Goal: Task Accomplishment & Management: Manage account settings

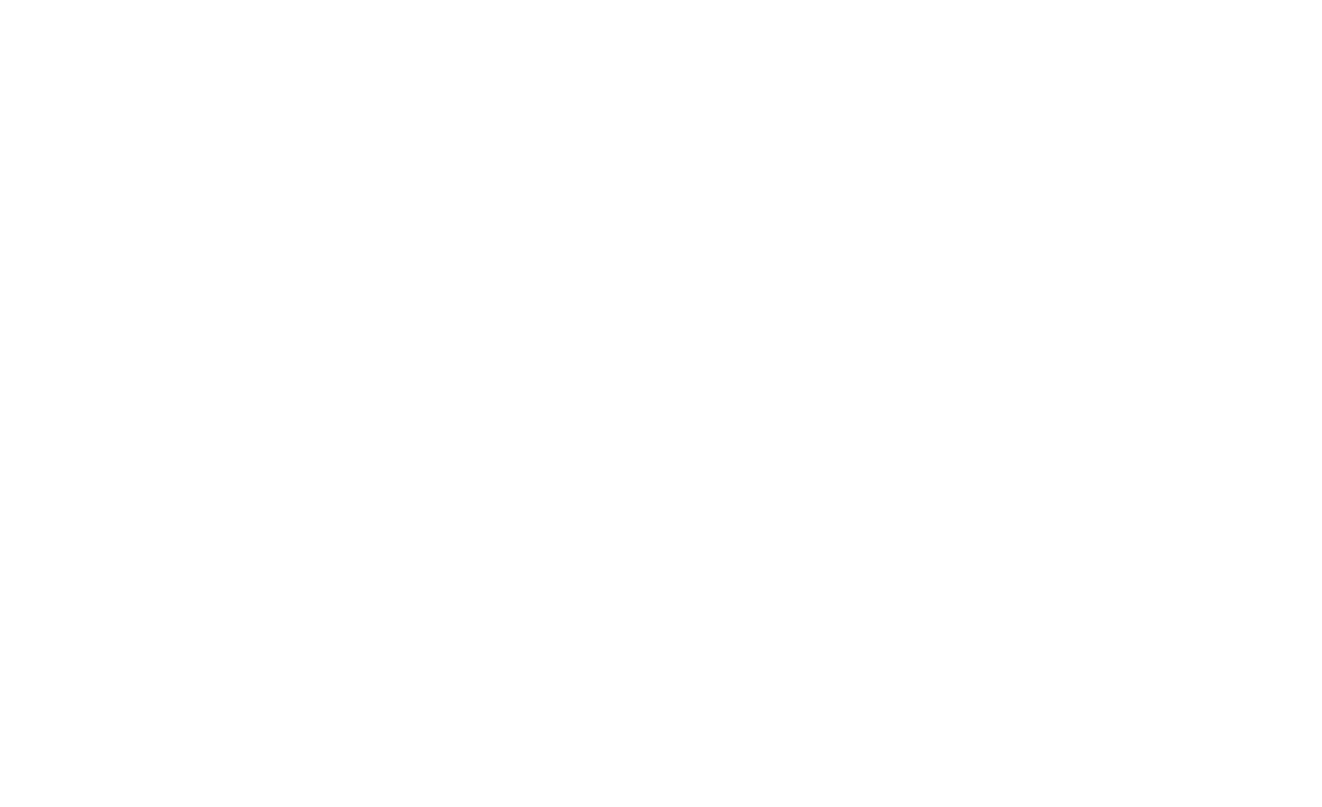
click at [769, 13] on html at bounding box center [661, 6] width 1322 height 13
click at [1115, 13] on html at bounding box center [661, 6] width 1322 height 13
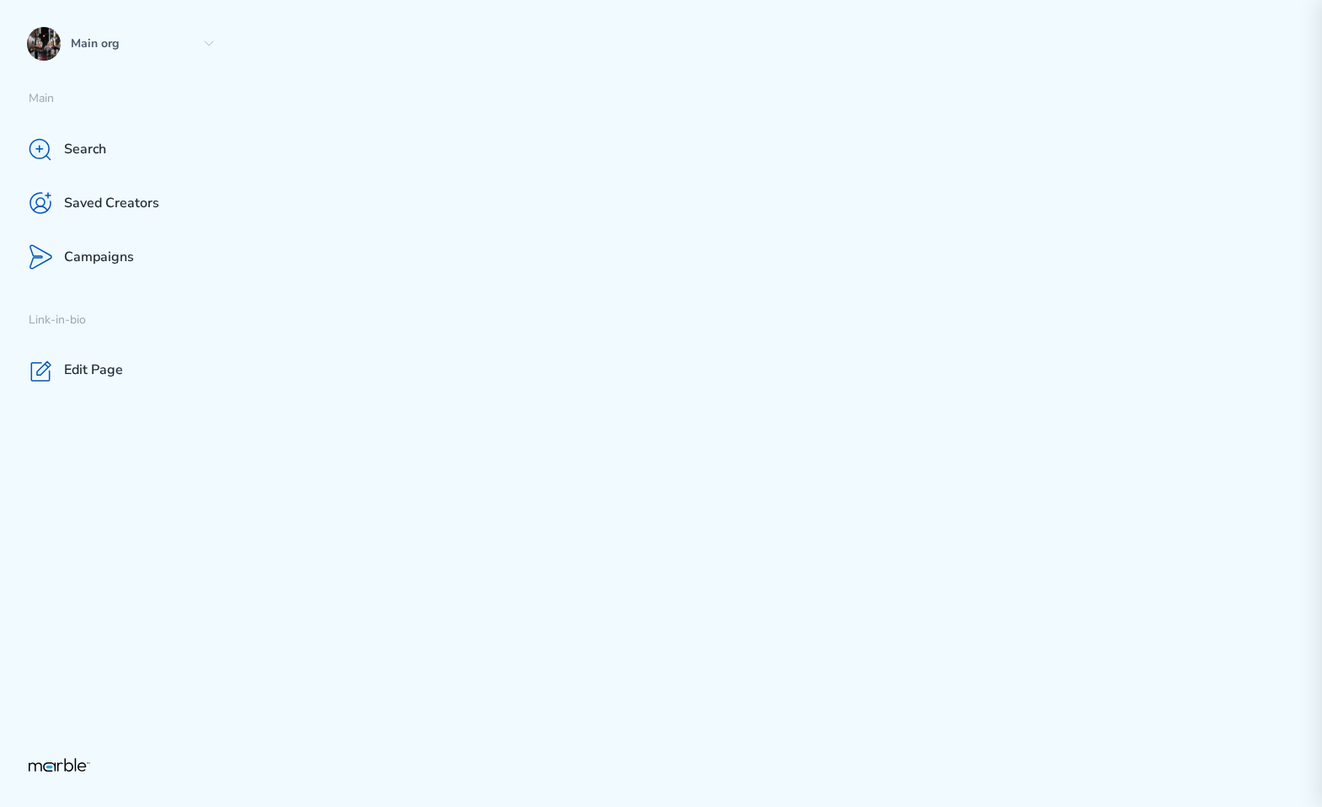
click at [924, 454] on div at bounding box center [782, 403] width 1079 height 807
click at [108, 260] on p "Campaigns" at bounding box center [99, 258] width 70 height 18
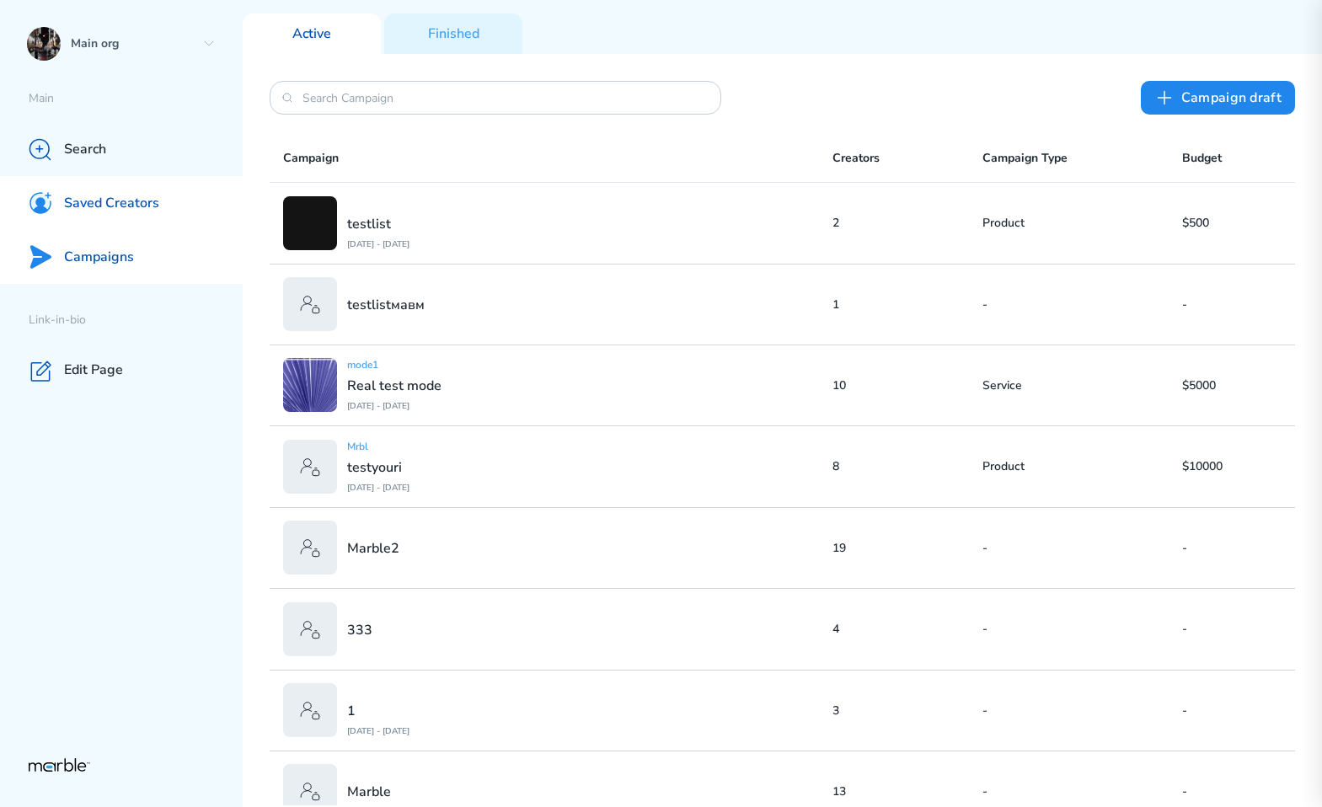
click at [76, 206] on p "Saved Creators" at bounding box center [111, 204] width 95 height 18
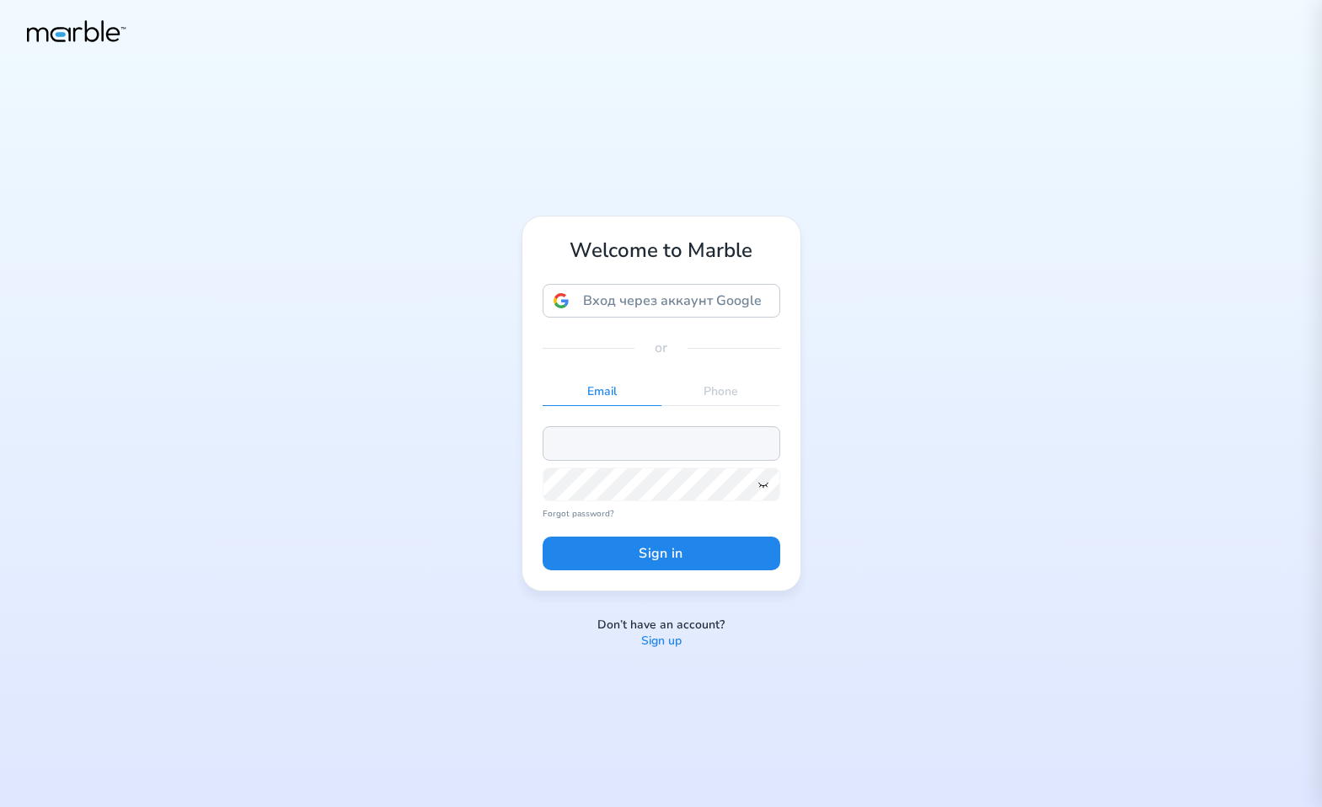
click at [649, 442] on input "email" at bounding box center [662, 443] width 238 height 34
paste input "dashchinskiystas+alice@gmail.com"
type input "dashchinskiystas+alice@gmail.com"
click at [932, 407] on div "Welcome to Marble Вход через аккаунт Google Вход через аккаунт Google. Откроетс…" at bounding box center [661, 403] width 1322 height 807
click at [659, 559] on button "Sign in" at bounding box center [662, 554] width 238 height 34
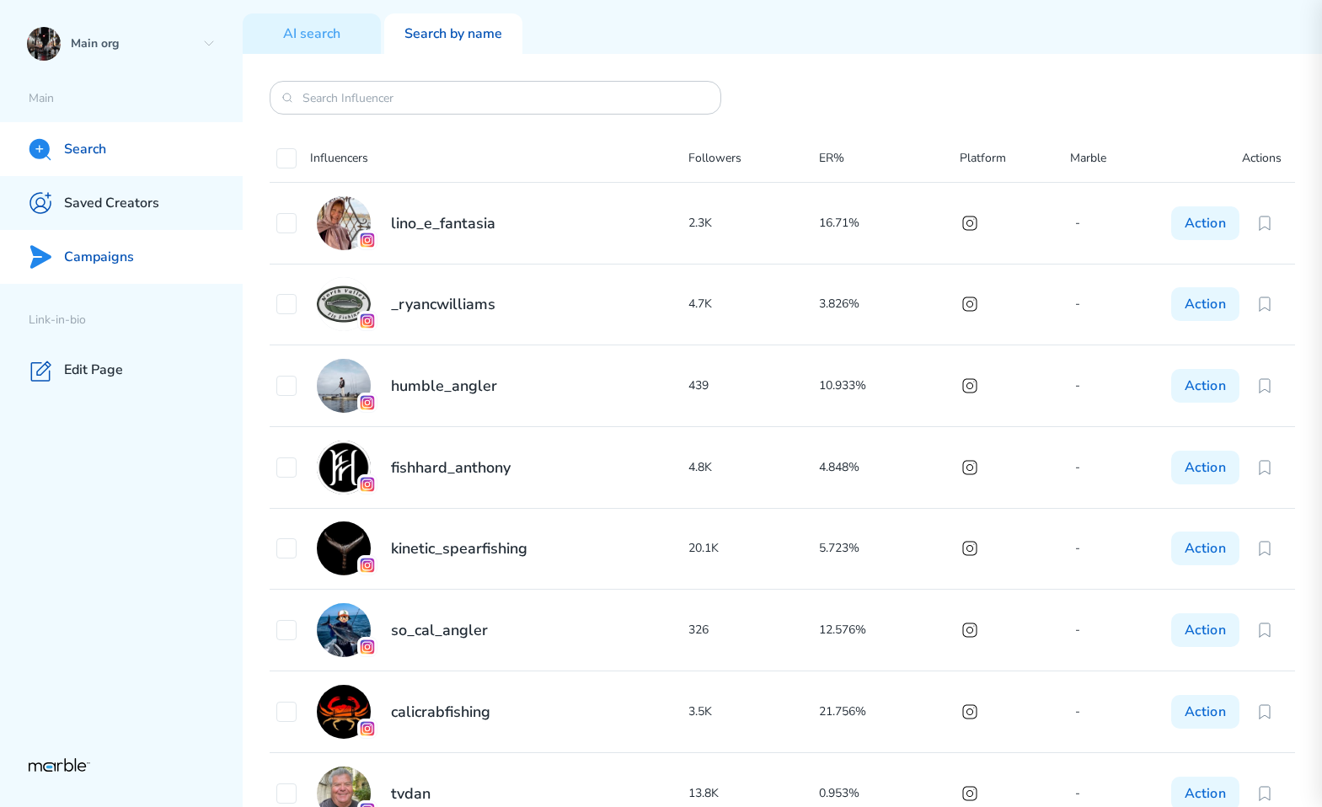
click at [97, 254] on p "Campaigns" at bounding box center [99, 258] width 70 height 18
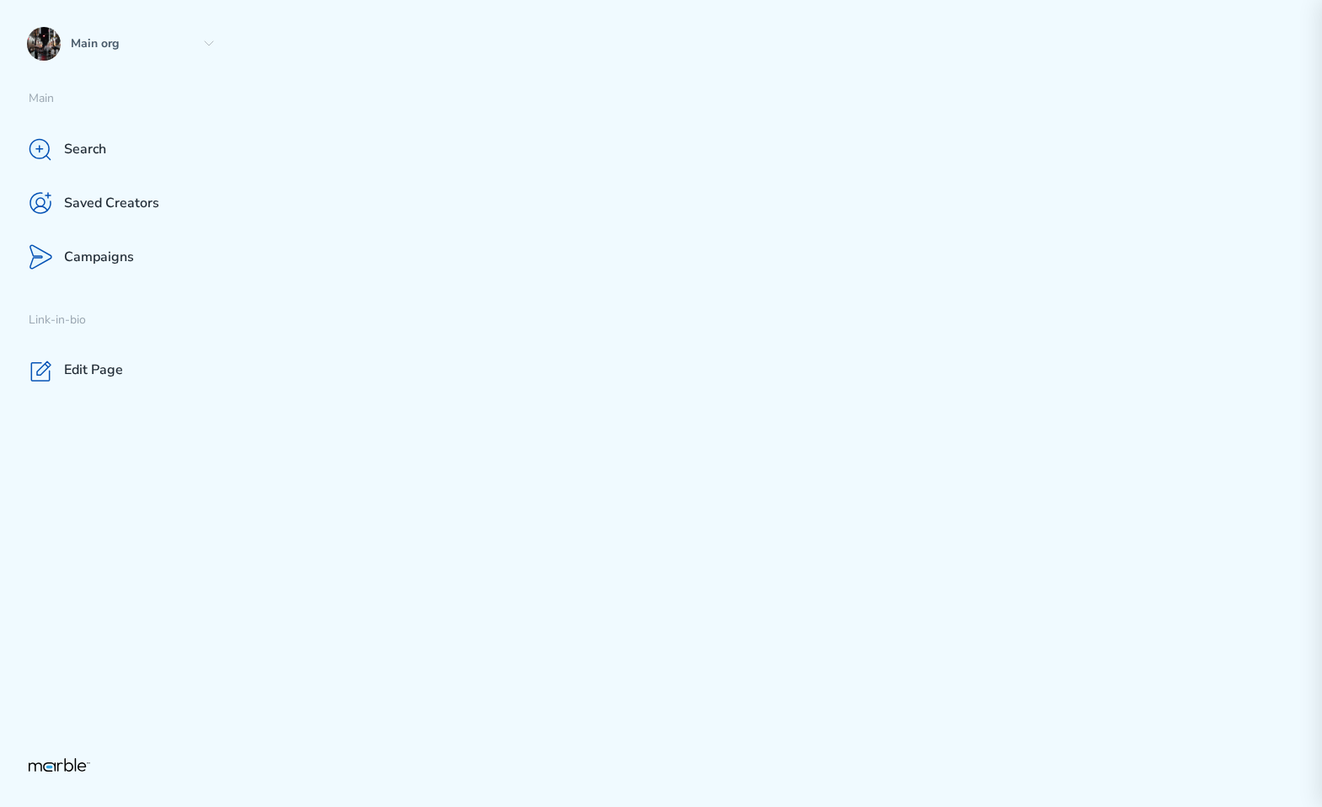
click at [952, 318] on div at bounding box center [782, 403] width 1079 height 807
click at [147, 196] on p "Saved Creators" at bounding box center [111, 204] width 95 height 18
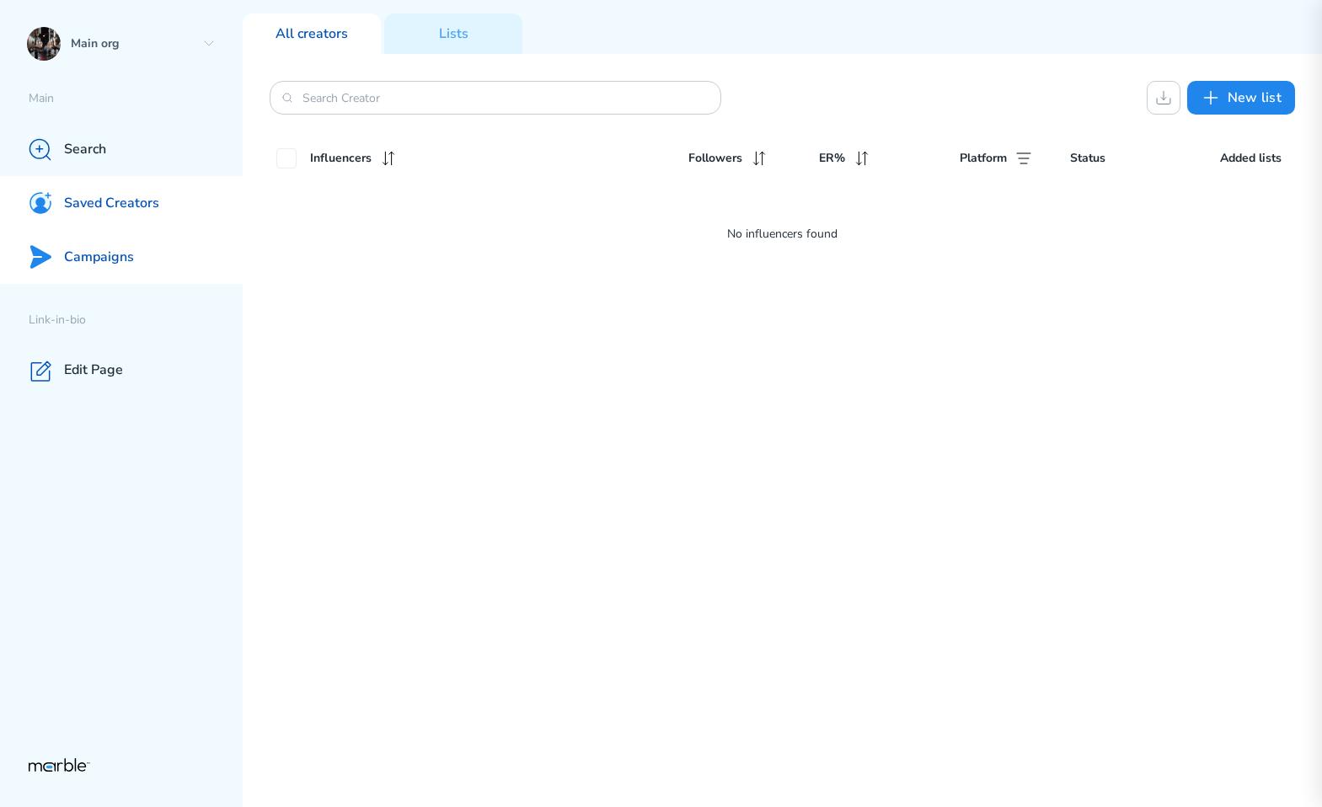
click at [168, 256] on div "Campaigns" at bounding box center [121, 257] width 243 height 54
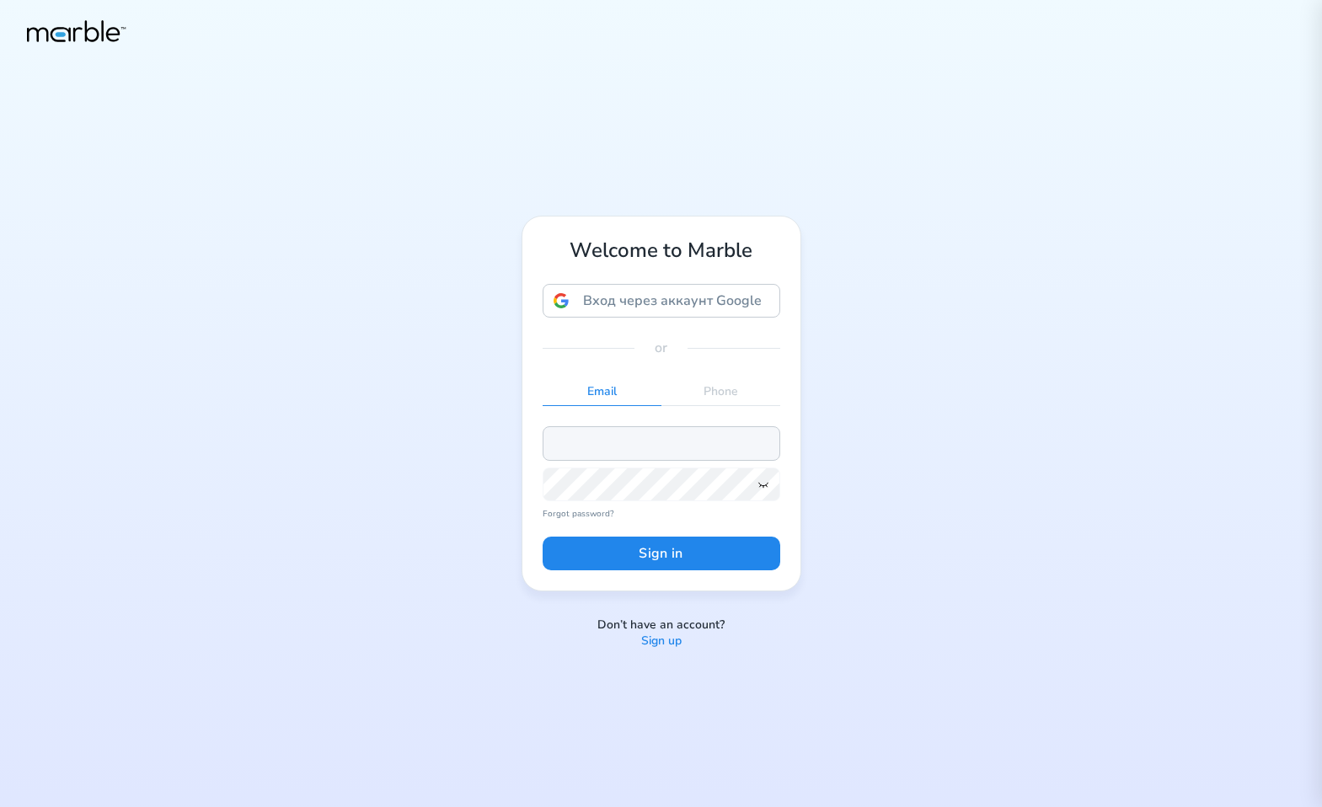
click at [661, 441] on input "email" at bounding box center [662, 443] width 238 height 34
paste input "dashchinskiystas+alice@gmail.com"
type input "dashchinskiystas+alice@gmail.com"
click at [1057, 409] on div "Welcome to Marble Вход через аккаунт Google Вход через аккаунт Google. Откроетс…" at bounding box center [661, 403] width 1322 height 807
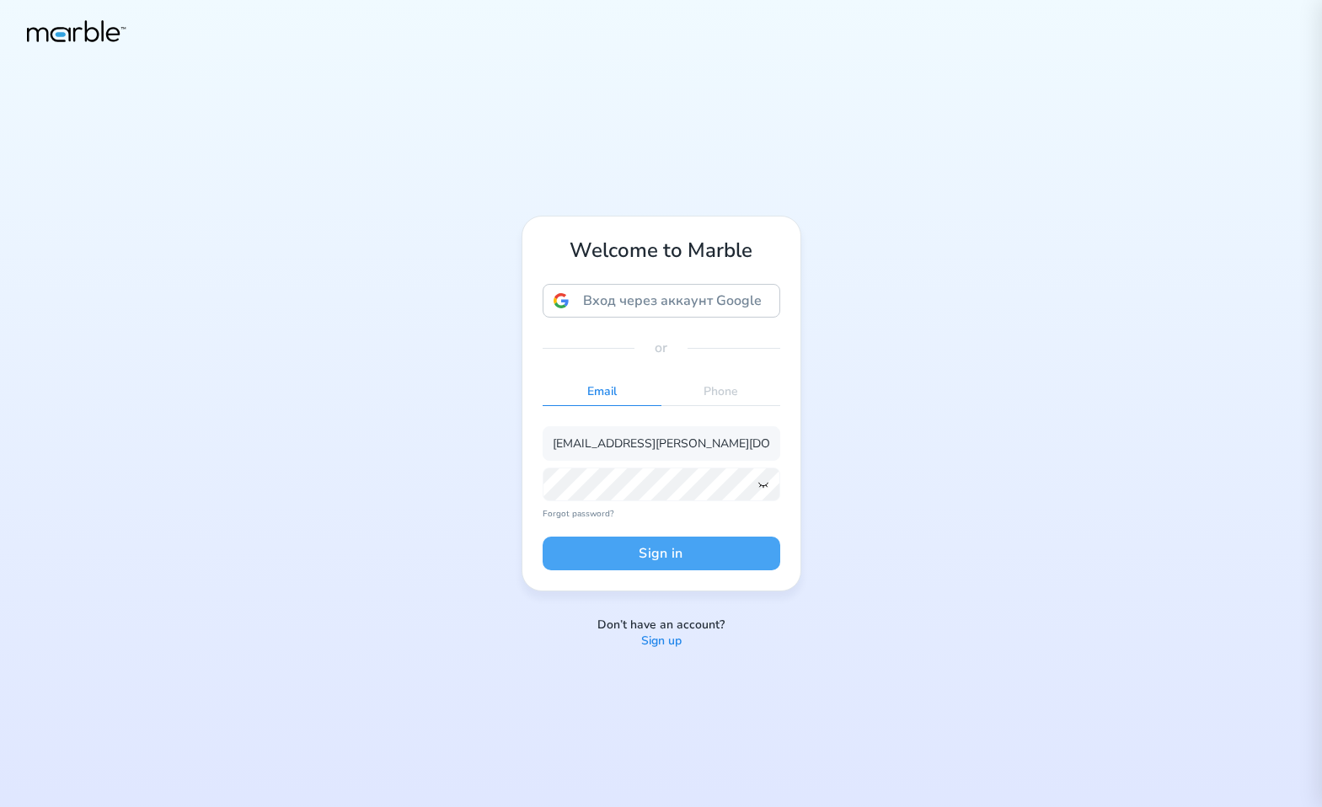
click at [726, 553] on button "Sign in" at bounding box center [662, 554] width 238 height 34
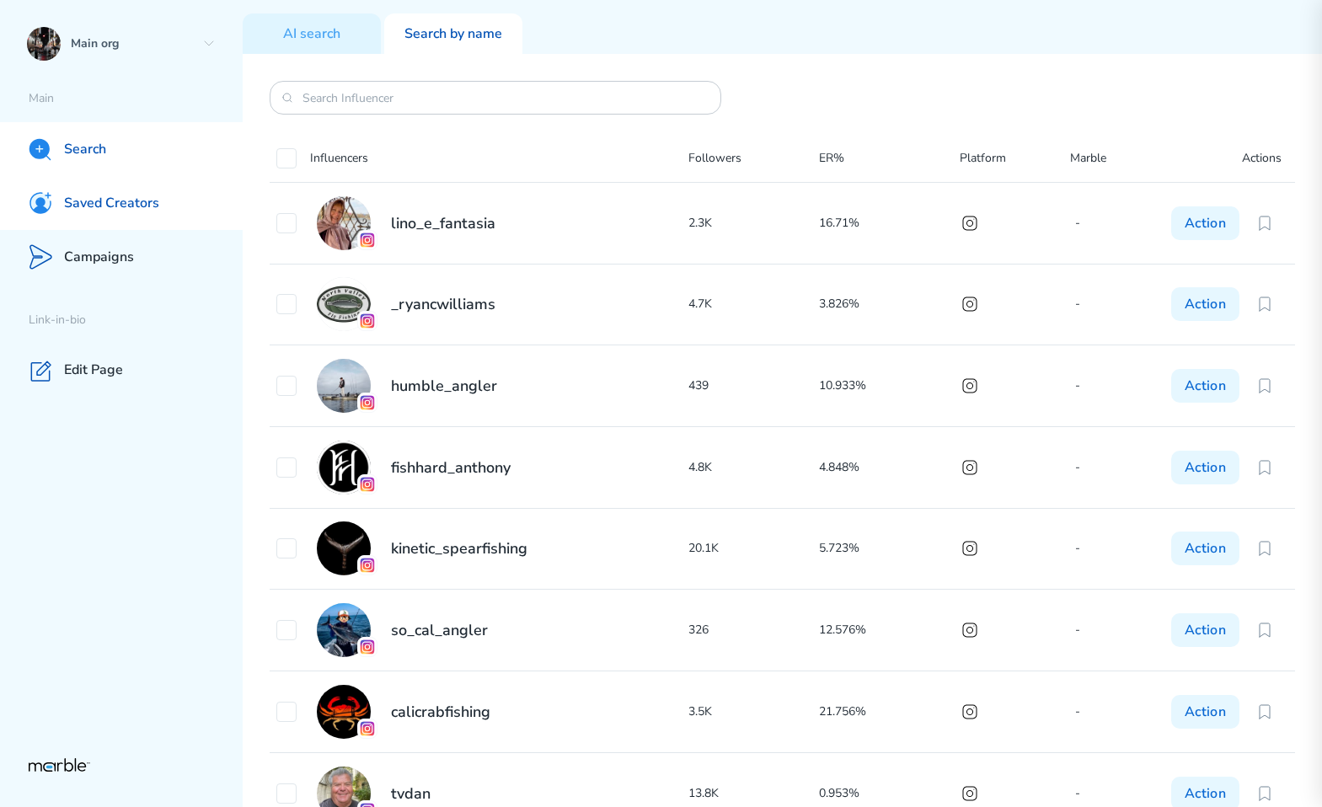
click at [173, 197] on div "Saved Creators" at bounding box center [121, 203] width 243 height 54
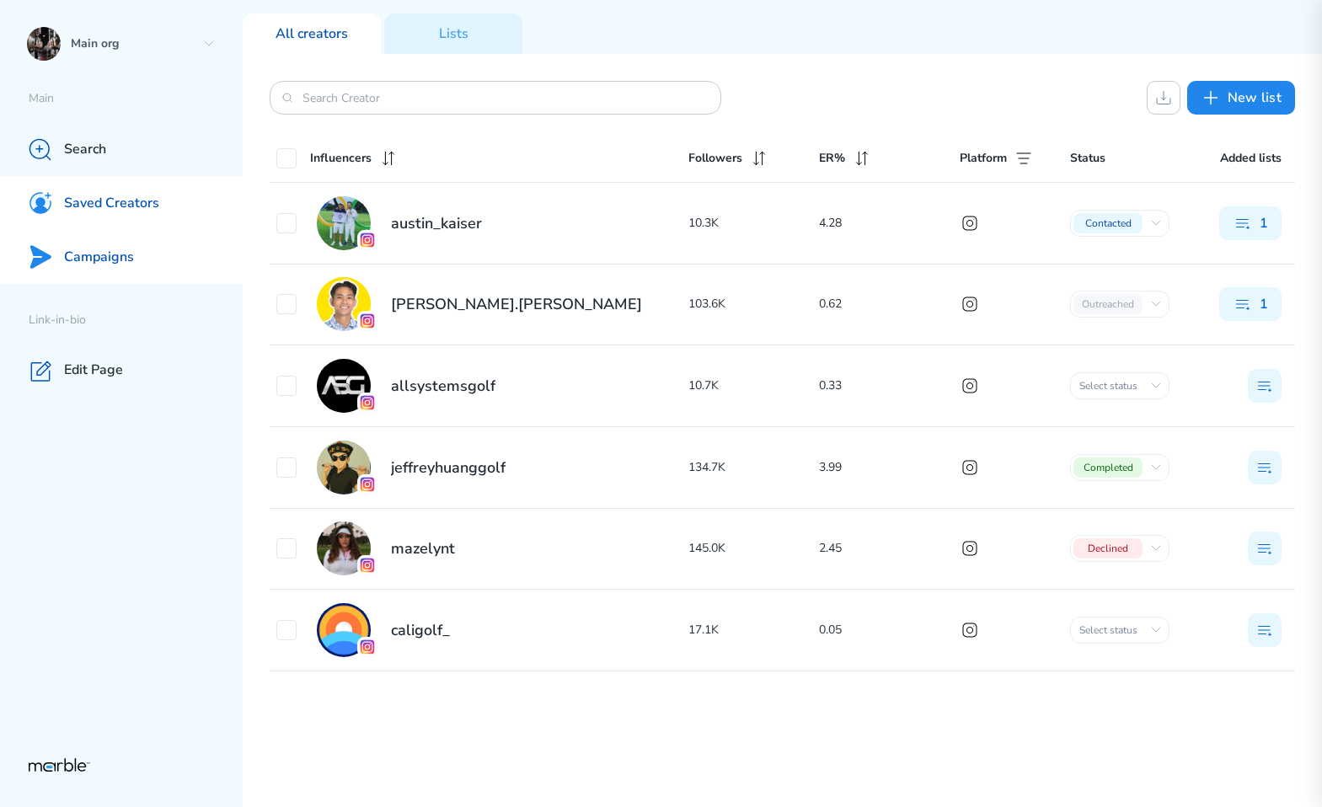
click at [105, 264] on p "Campaigns" at bounding box center [99, 258] width 70 height 18
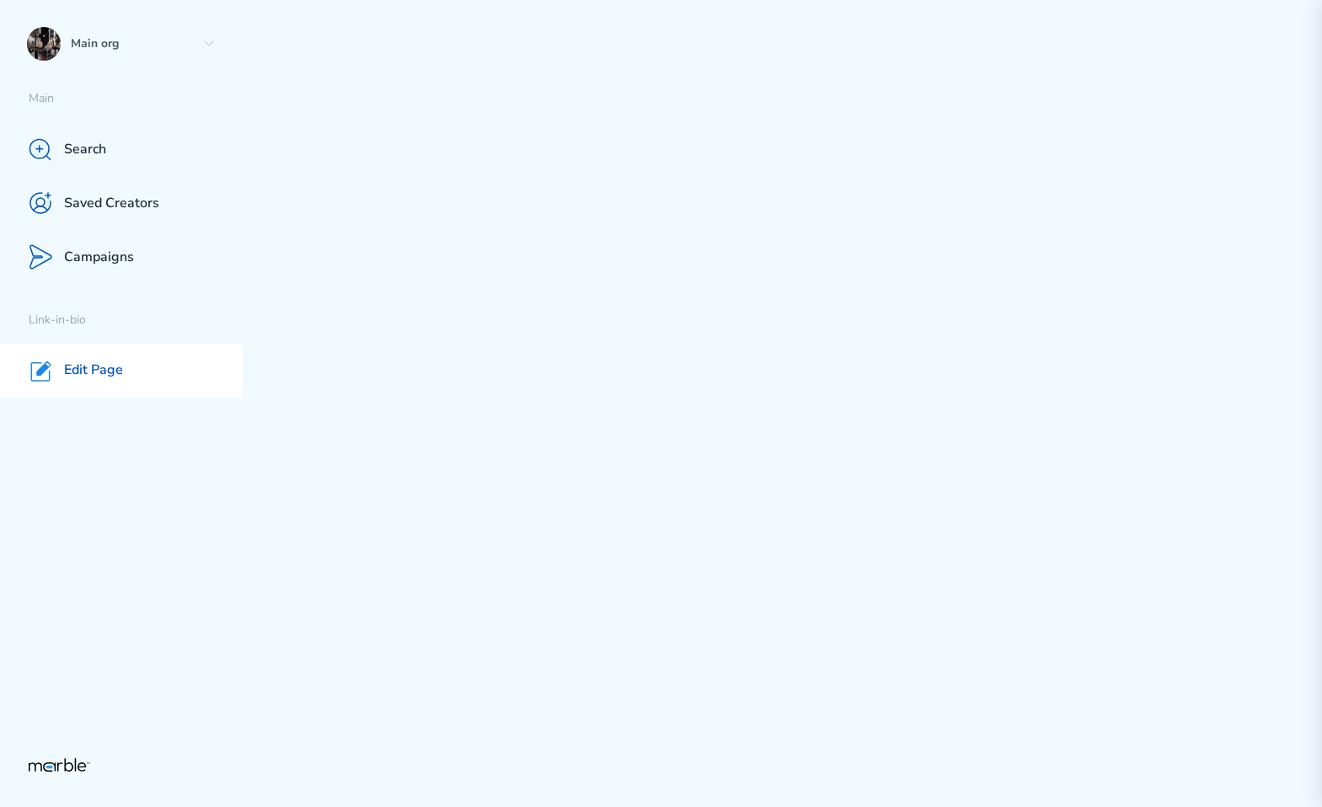
click at [95, 366] on p "Edit Page" at bounding box center [93, 370] width 59 height 18
click at [136, 264] on div "Campaigns" at bounding box center [121, 257] width 243 height 54
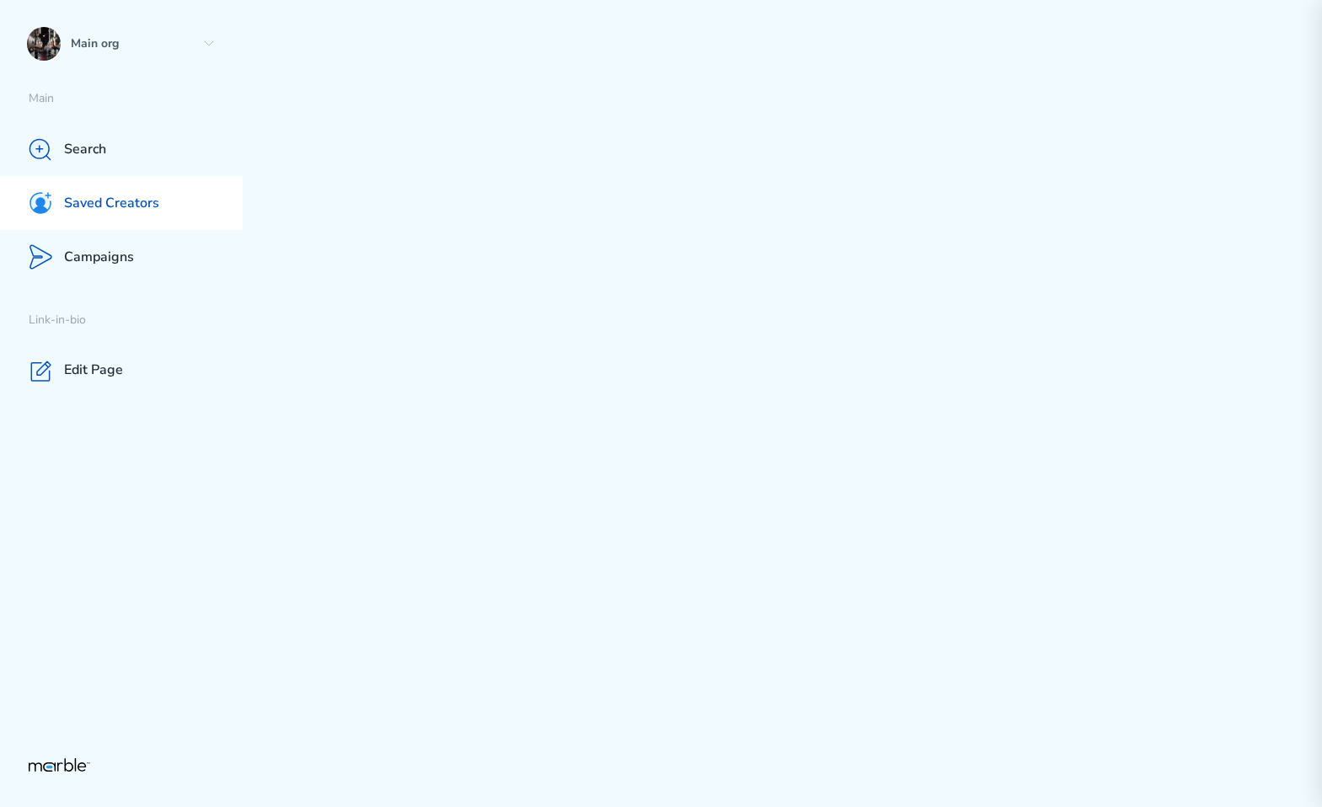
click at [156, 220] on div "Saved Creators" at bounding box center [121, 203] width 243 height 54
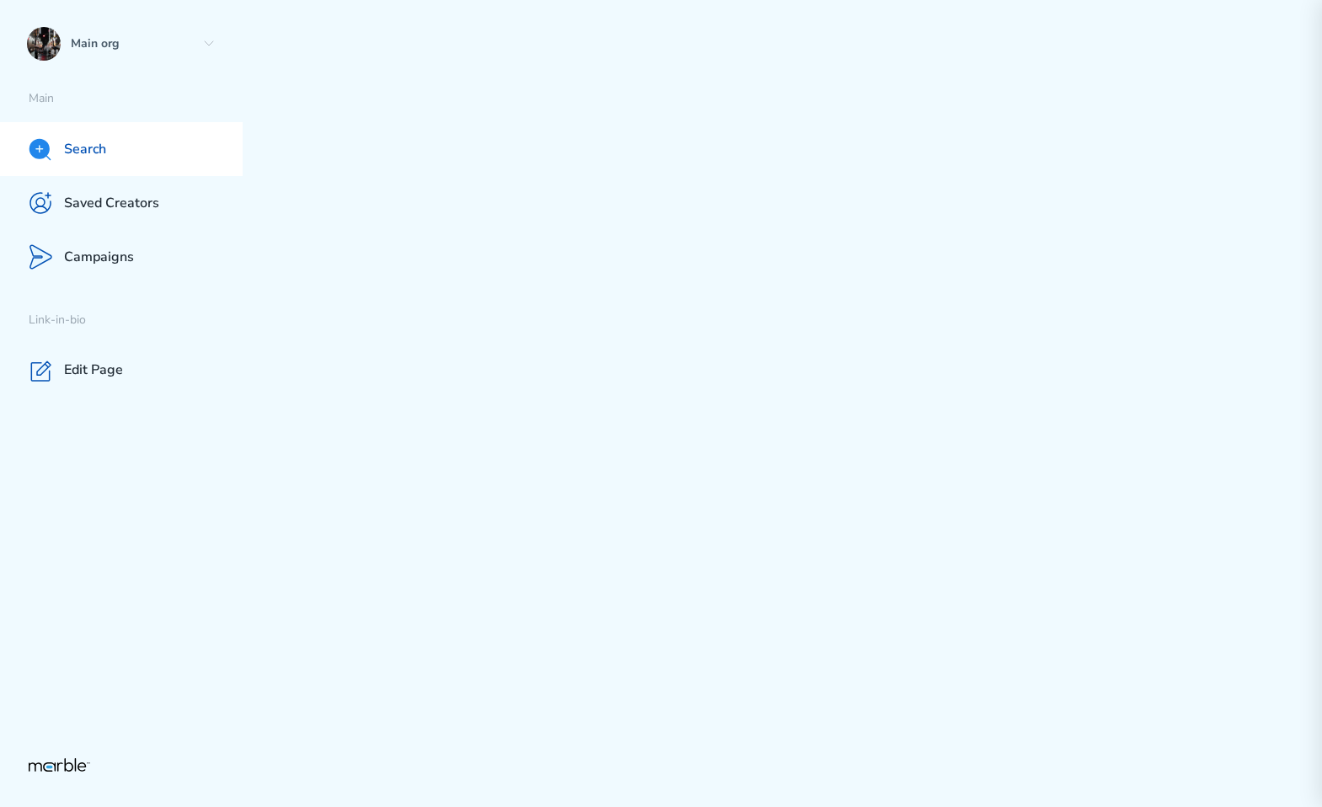
click at [134, 158] on div "Search" at bounding box center [121, 149] width 243 height 54
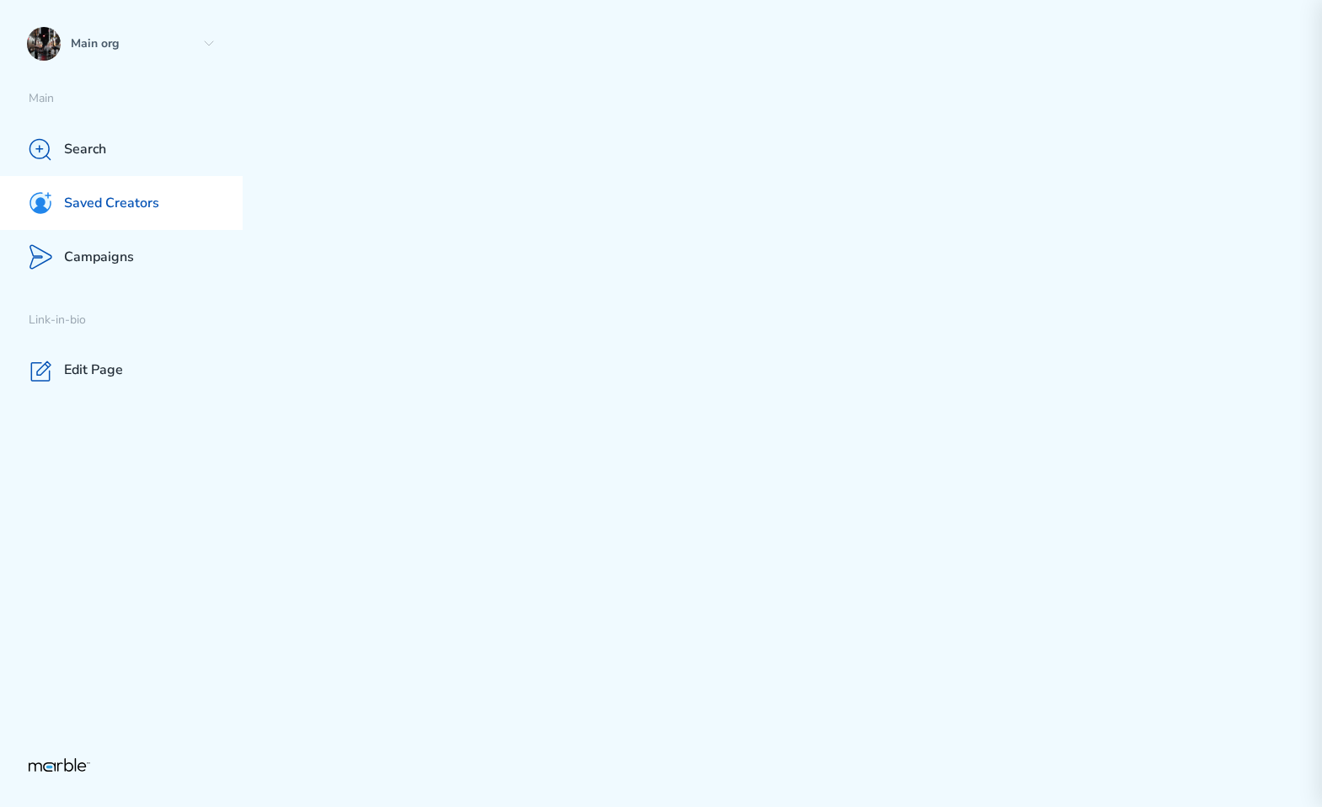
click at [152, 204] on p "Saved Creators" at bounding box center [111, 204] width 95 height 18
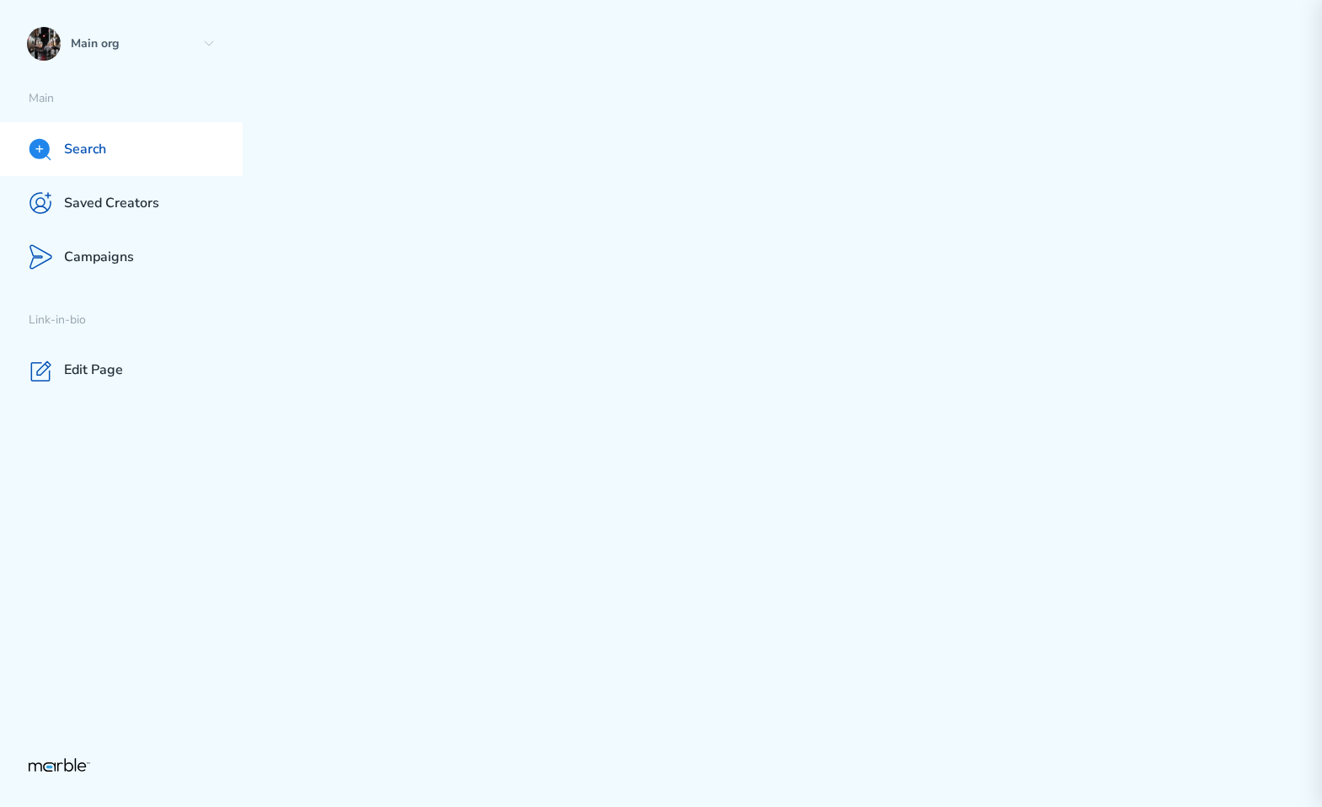
click at [122, 143] on div "Search" at bounding box center [121, 149] width 243 height 54
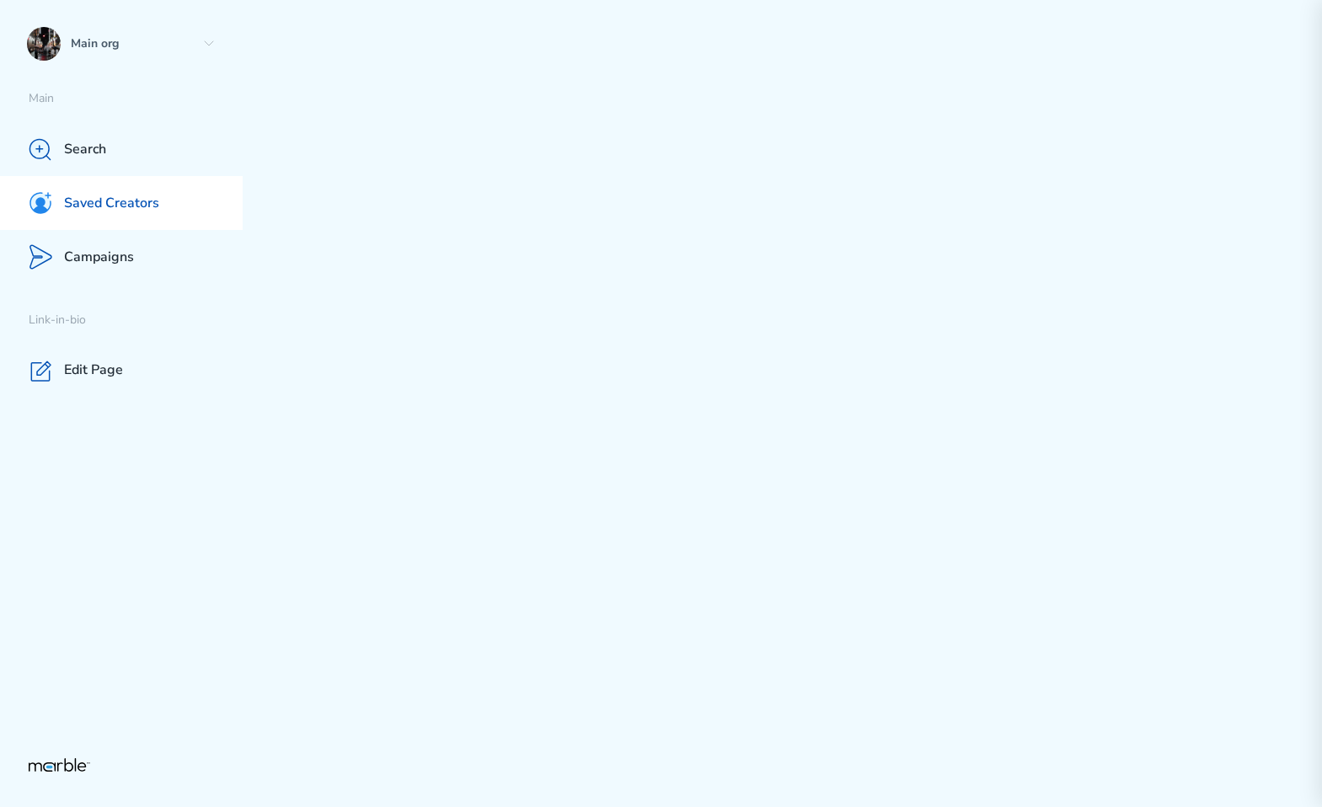
click at [147, 189] on div "Saved Creators" at bounding box center [121, 203] width 243 height 54
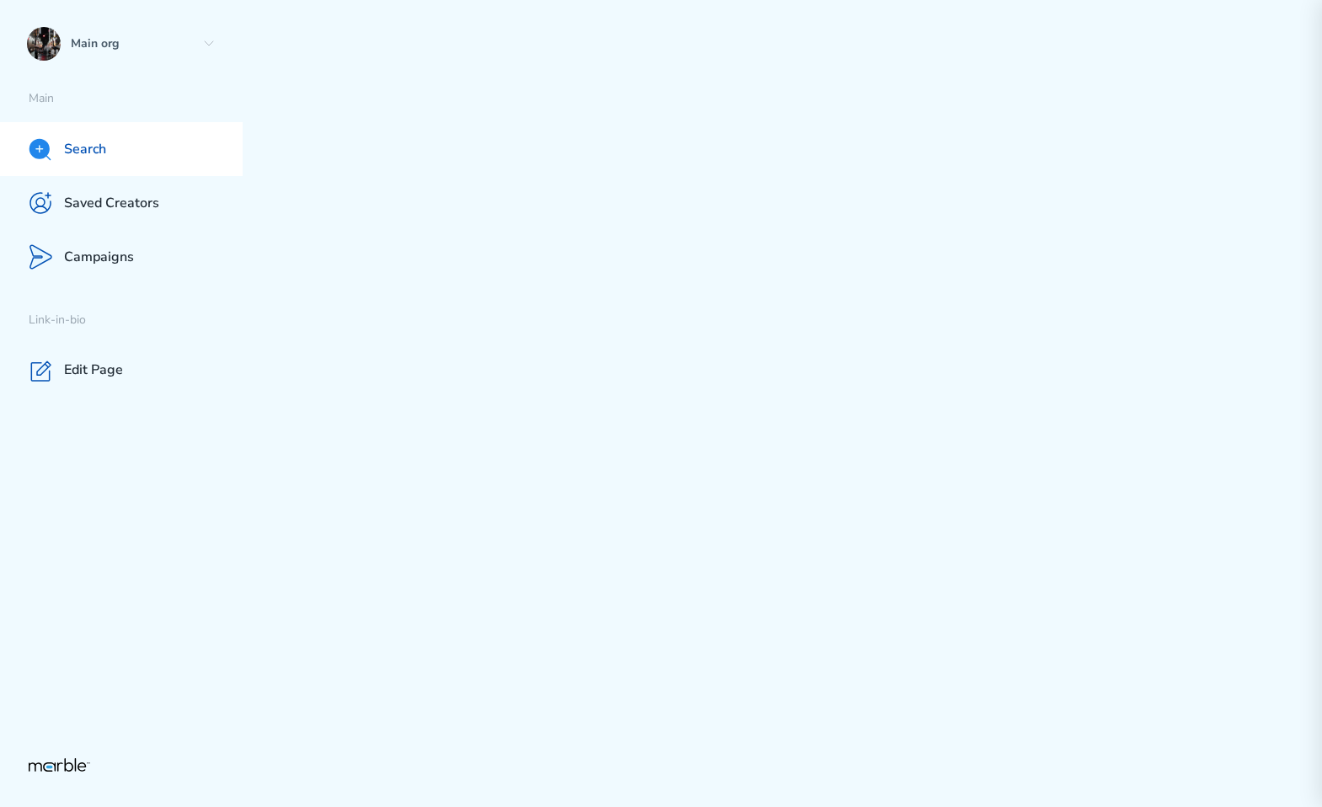
click at [143, 154] on div "Search" at bounding box center [121, 149] width 243 height 54
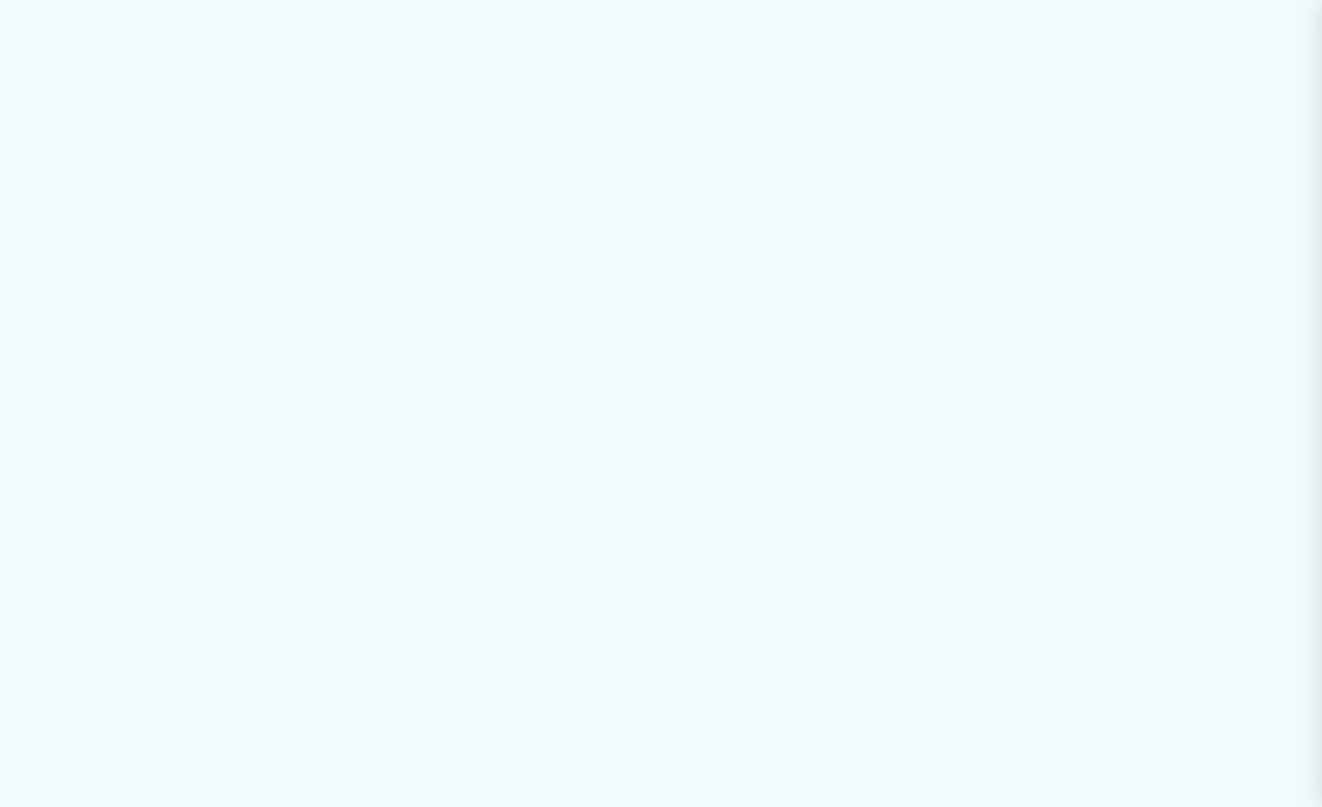
click at [524, 259] on div at bounding box center [661, 403] width 1322 height 807
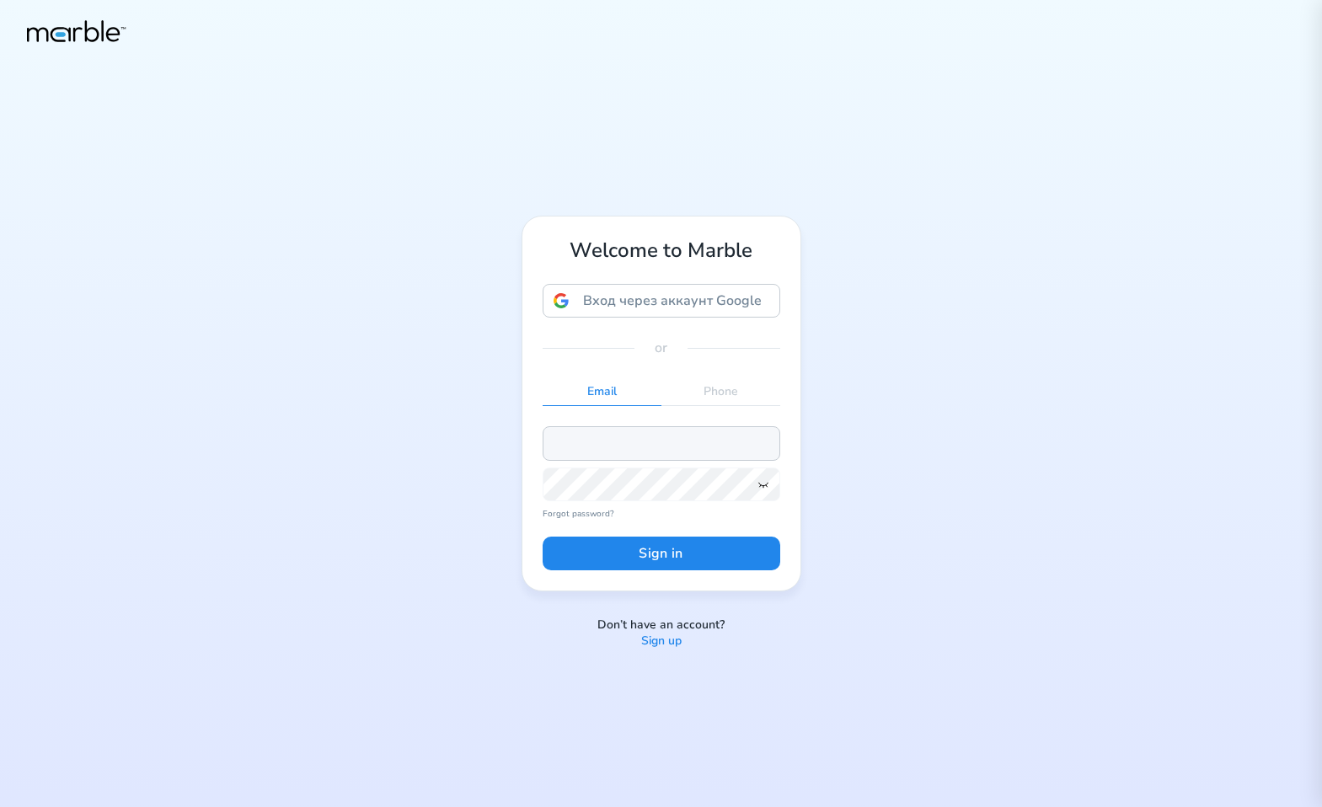
click at [630, 453] on input "email" at bounding box center [662, 443] width 238 height 34
paste input "dashchinskiystas+alice@gmail.com"
type input "dashchinskiystas+alice@gmail.com"
click at [689, 546] on button "Sign in" at bounding box center [662, 554] width 238 height 34
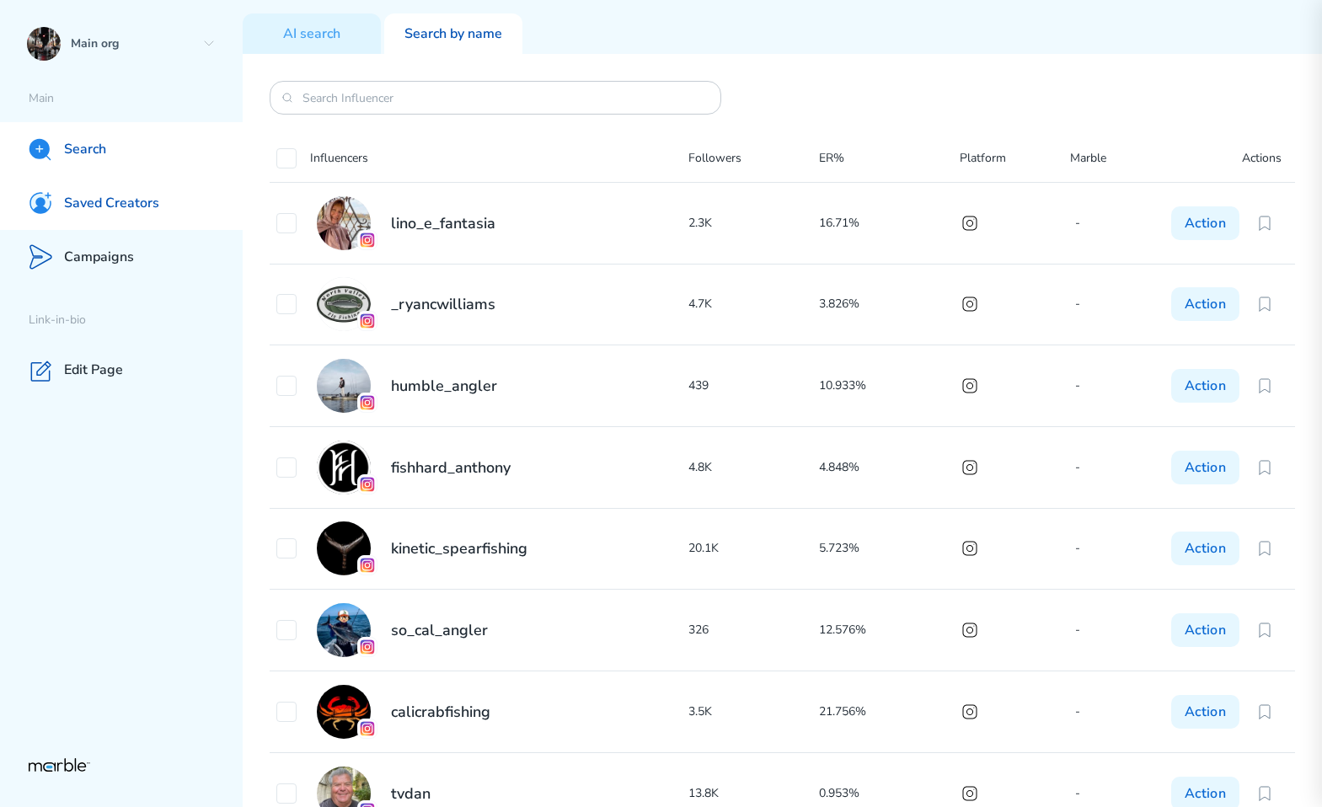
click at [130, 193] on div "Saved Creators" at bounding box center [121, 203] width 243 height 54
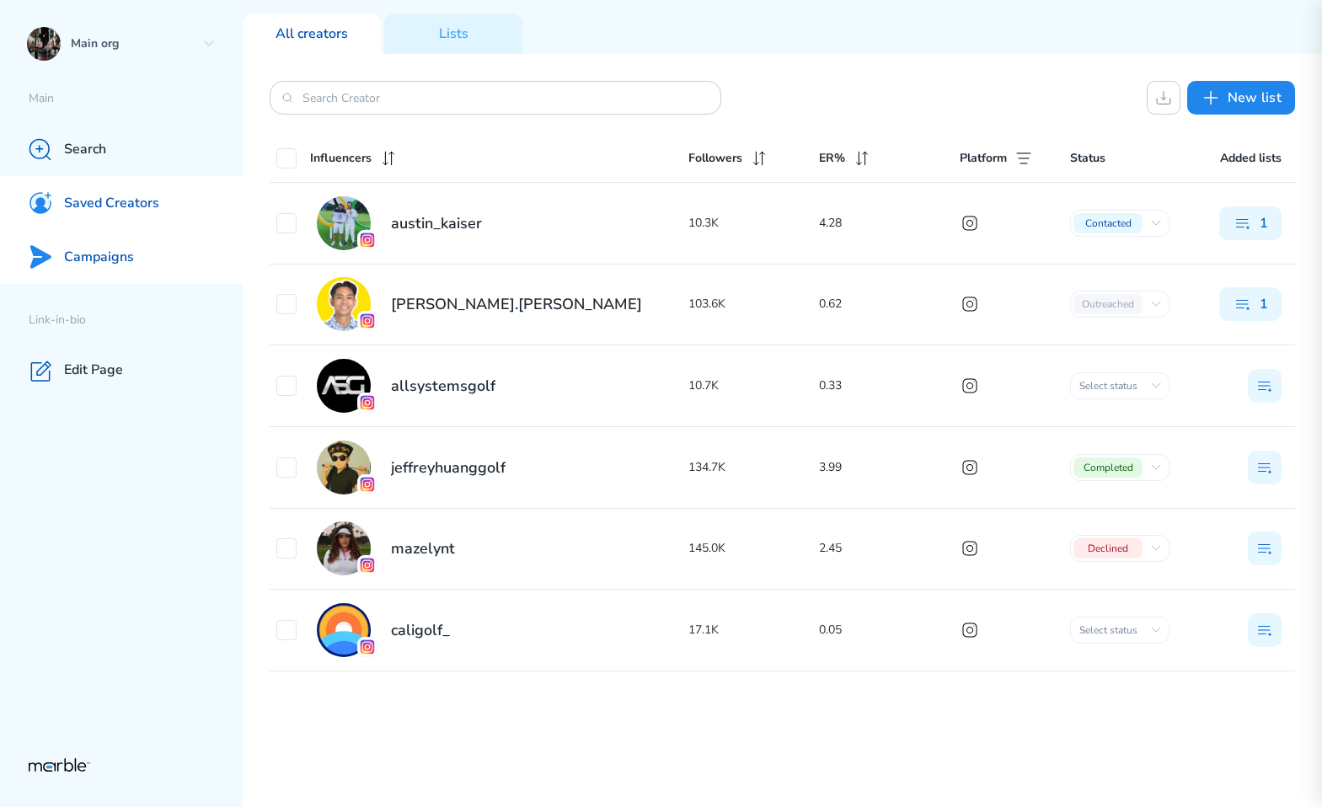
click at [142, 251] on div "Campaigns" at bounding box center [121, 257] width 243 height 54
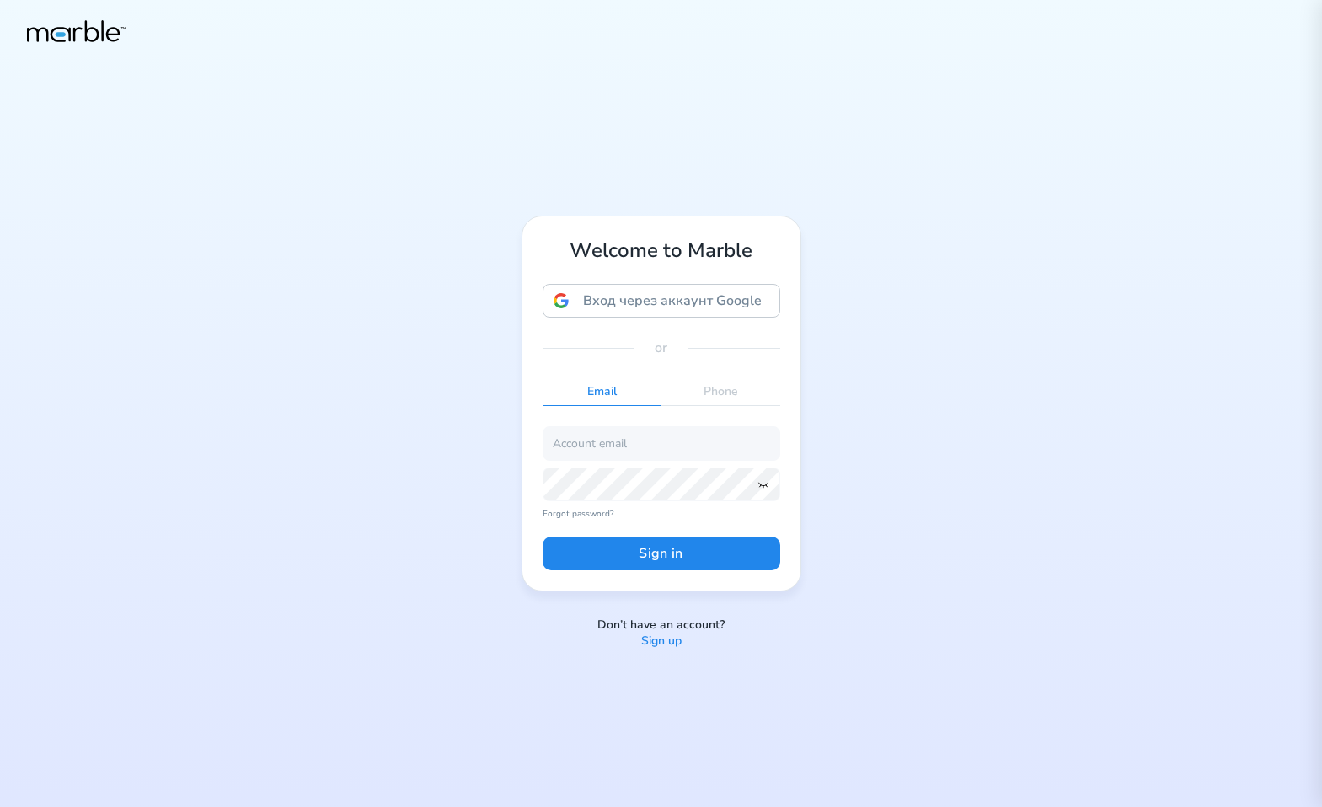
click at [1140, 307] on div "Welcome to Marble Вход через аккаунт Google Вход через аккаунт Google. Откроетс…" at bounding box center [661, 403] width 1322 height 807
click at [655, 447] on input "email" at bounding box center [662, 443] width 238 height 34
paste input "[EMAIL_ADDRESS][PERSON_NAME][DOMAIN_NAME]"
type input "[EMAIL_ADDRESS][PERSON_NAME][DOMAIN_NAME]"
click at [1093, 337] on div "Welcome to Marble Вход через аккаунт Google Вход через аккаунт Google. Откроетс…" at bounding box center [661, 403] width 1322 height 807
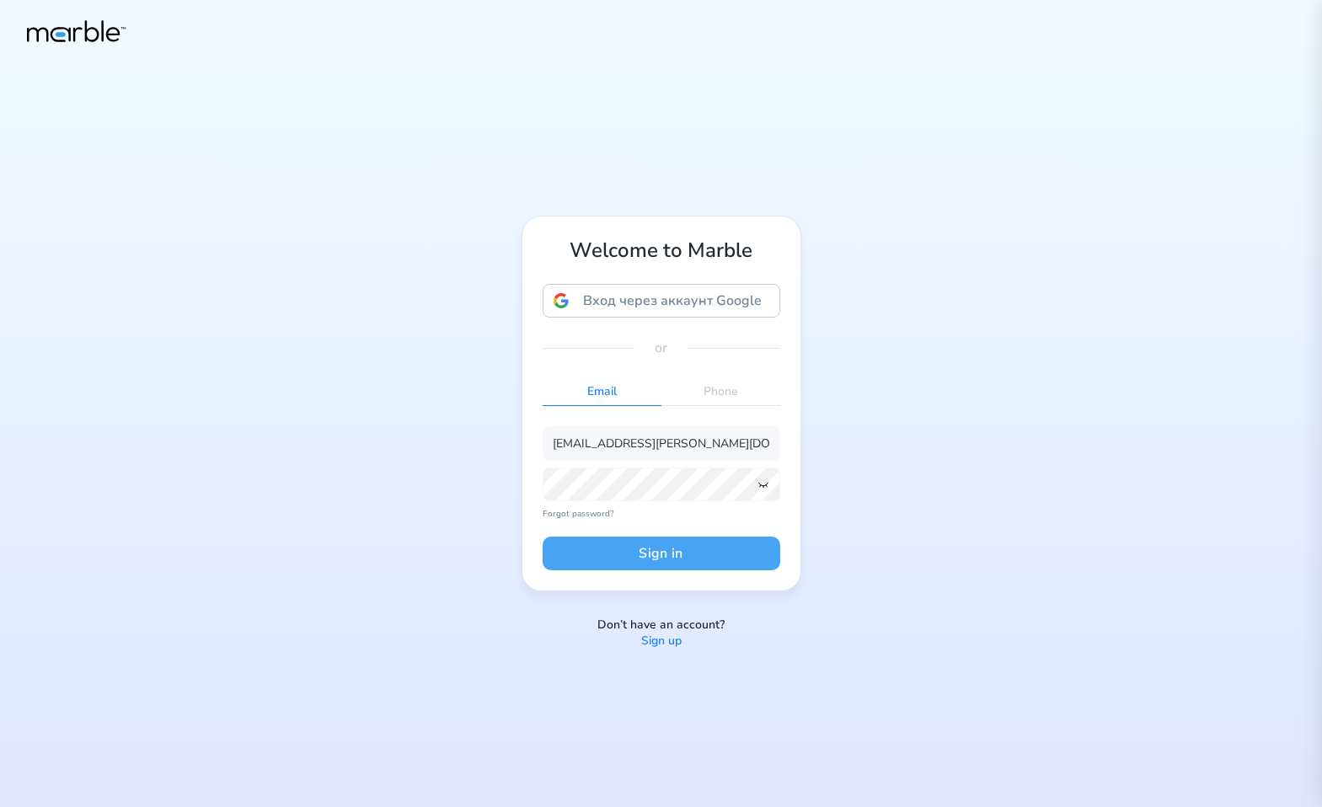
click at [651, 549] on button "Sign in" at bounding box center [662, 554] width 238 height 34
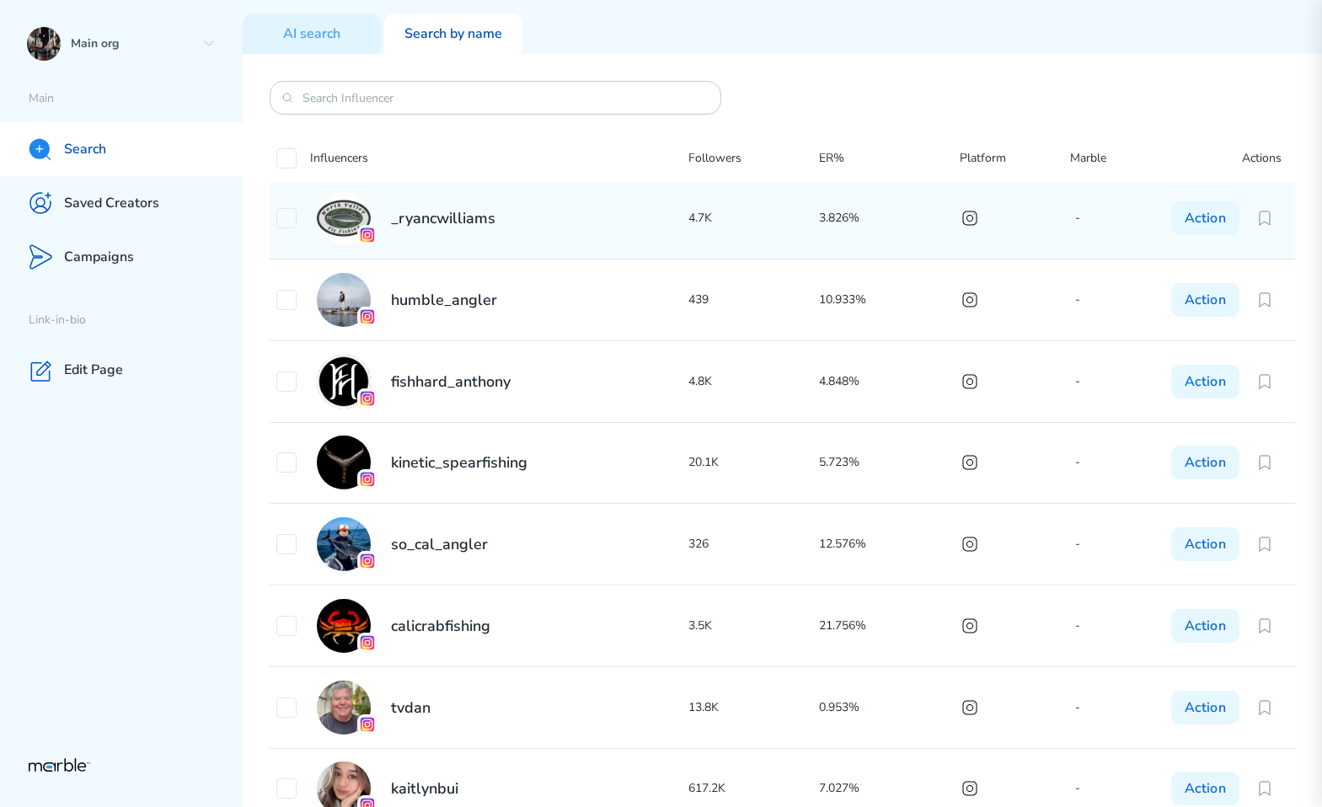
scroll to position [271, 0]
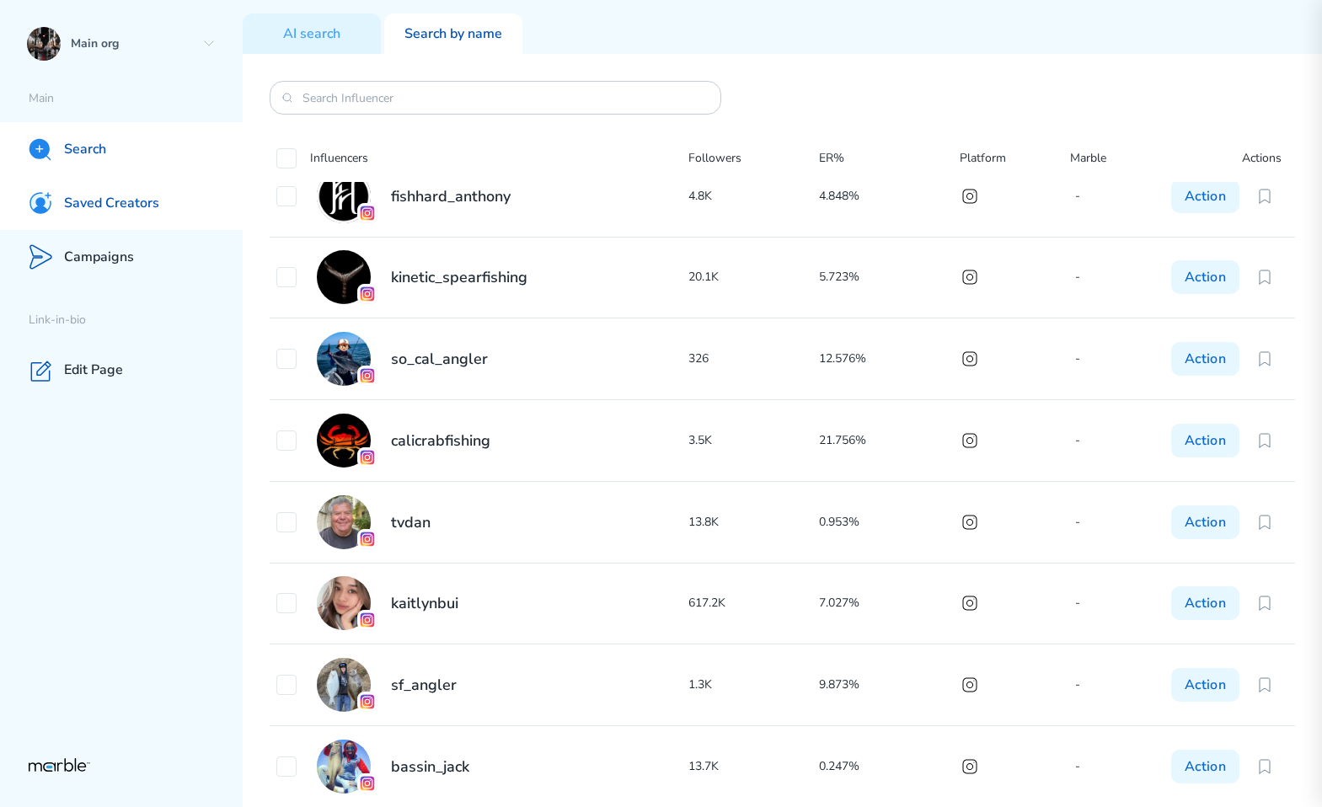
click at [182, 215] on div "Saved Creators" at bounding box center [121, 203] width 243 height 54
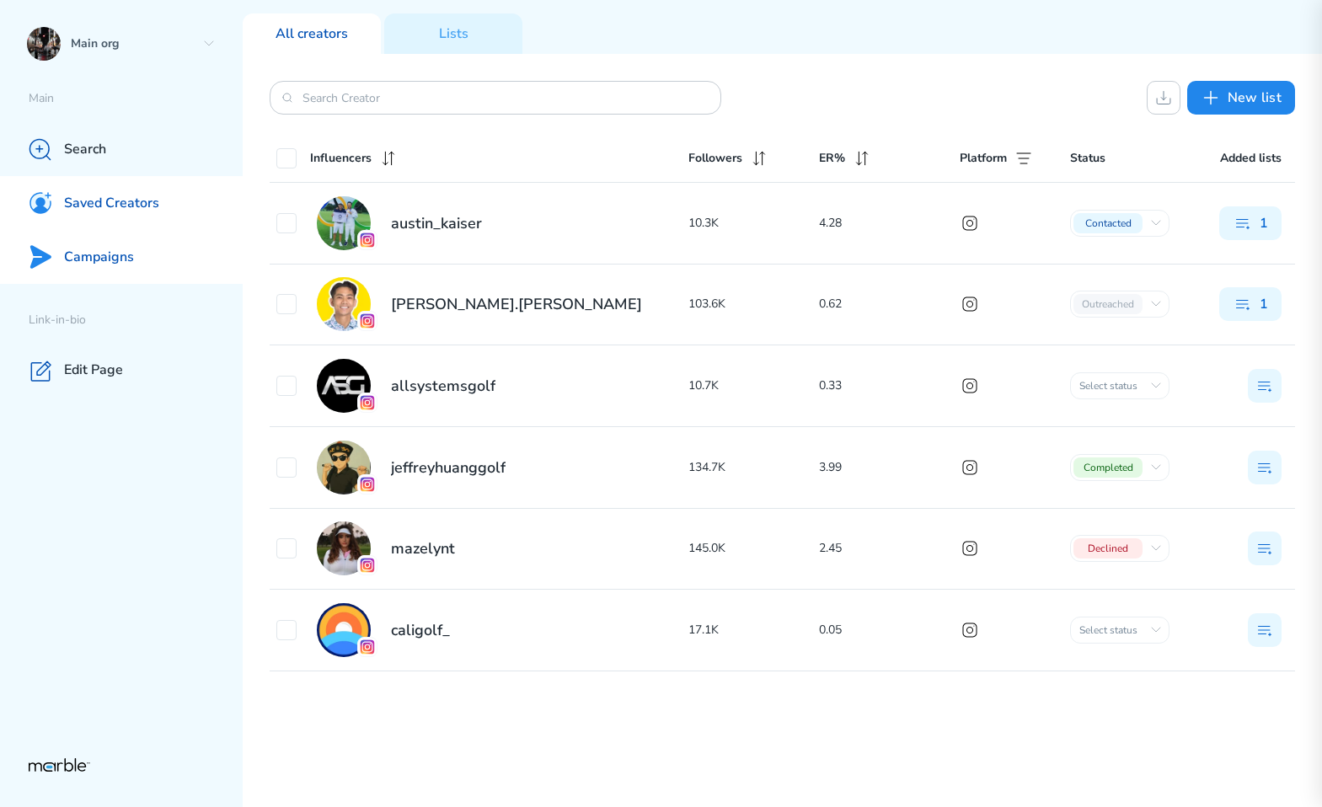
click at [152, 246] on div "Campaigns" at bounding box center [121, 257] width 243 height 54
